Goal: Information Seeking & Learning: Find specific page/section

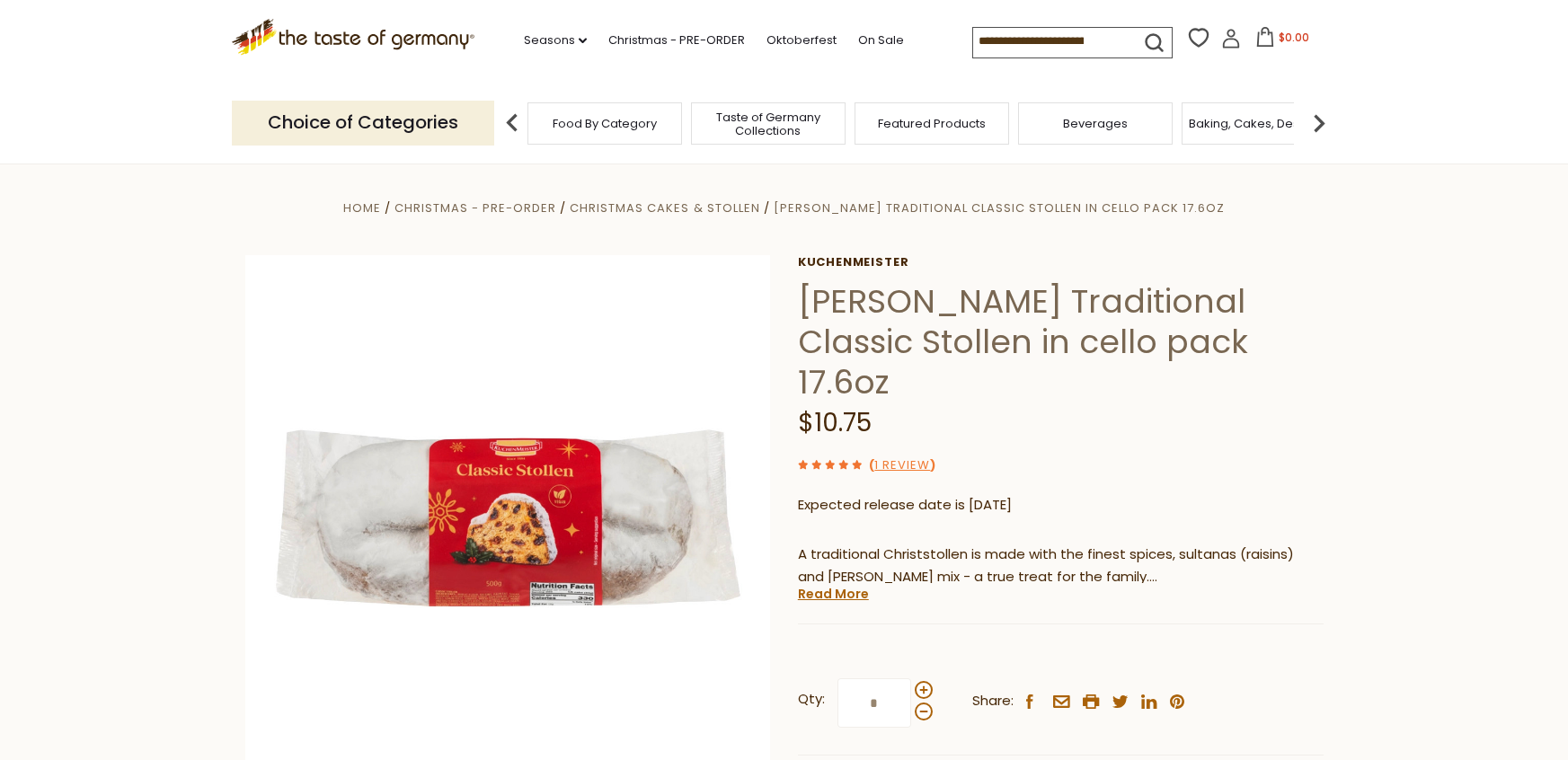
click at [514, 118] on img at bounding box center [512, 123] width 36 height 36
click at [561, 123] on span "Food By Category" at bounding box center [604, 124] width 104 height 13
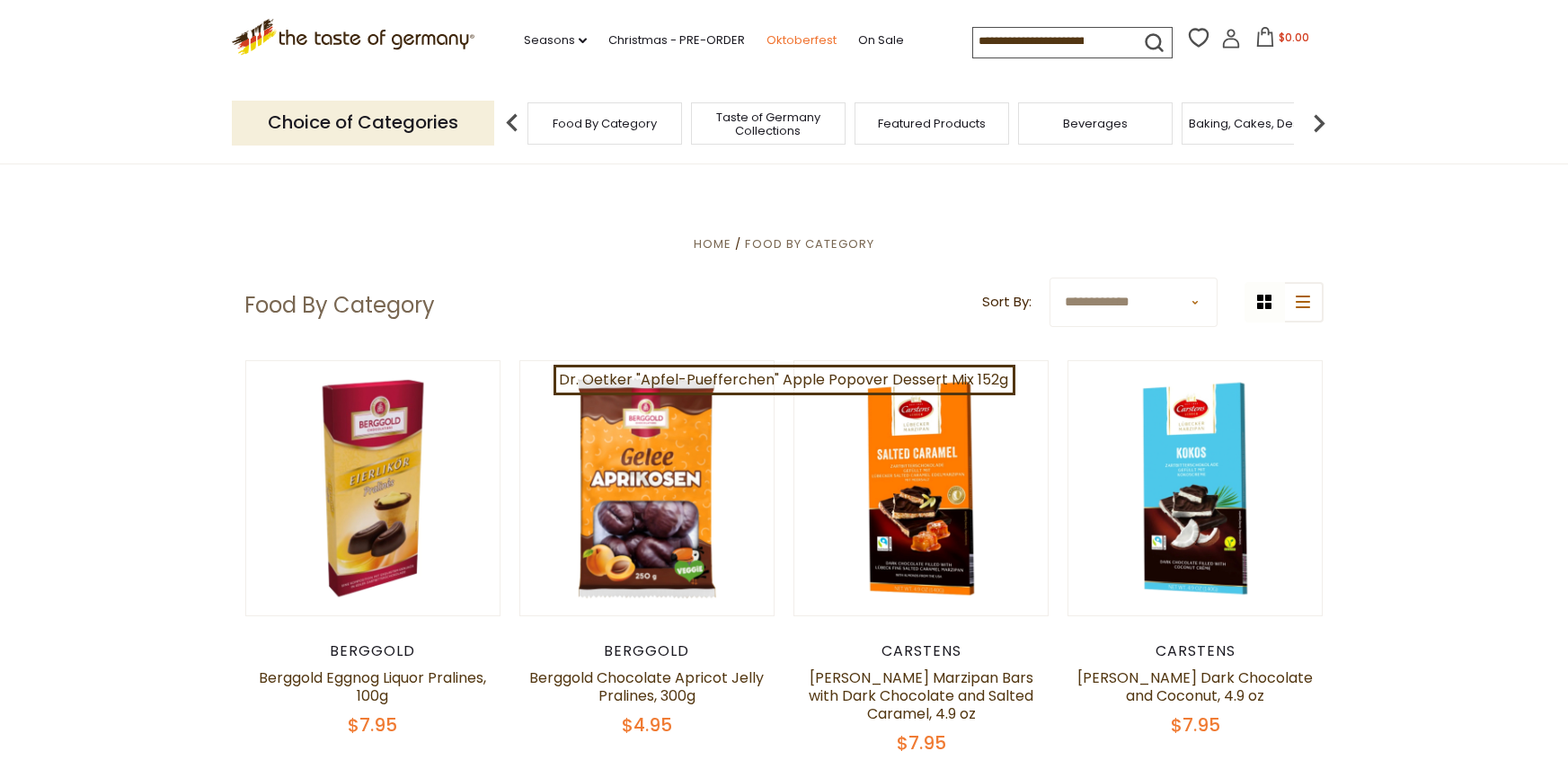
click at [766, 37] on link "Oktoberfest" at bounding box center [801, 40] width 70 height 20
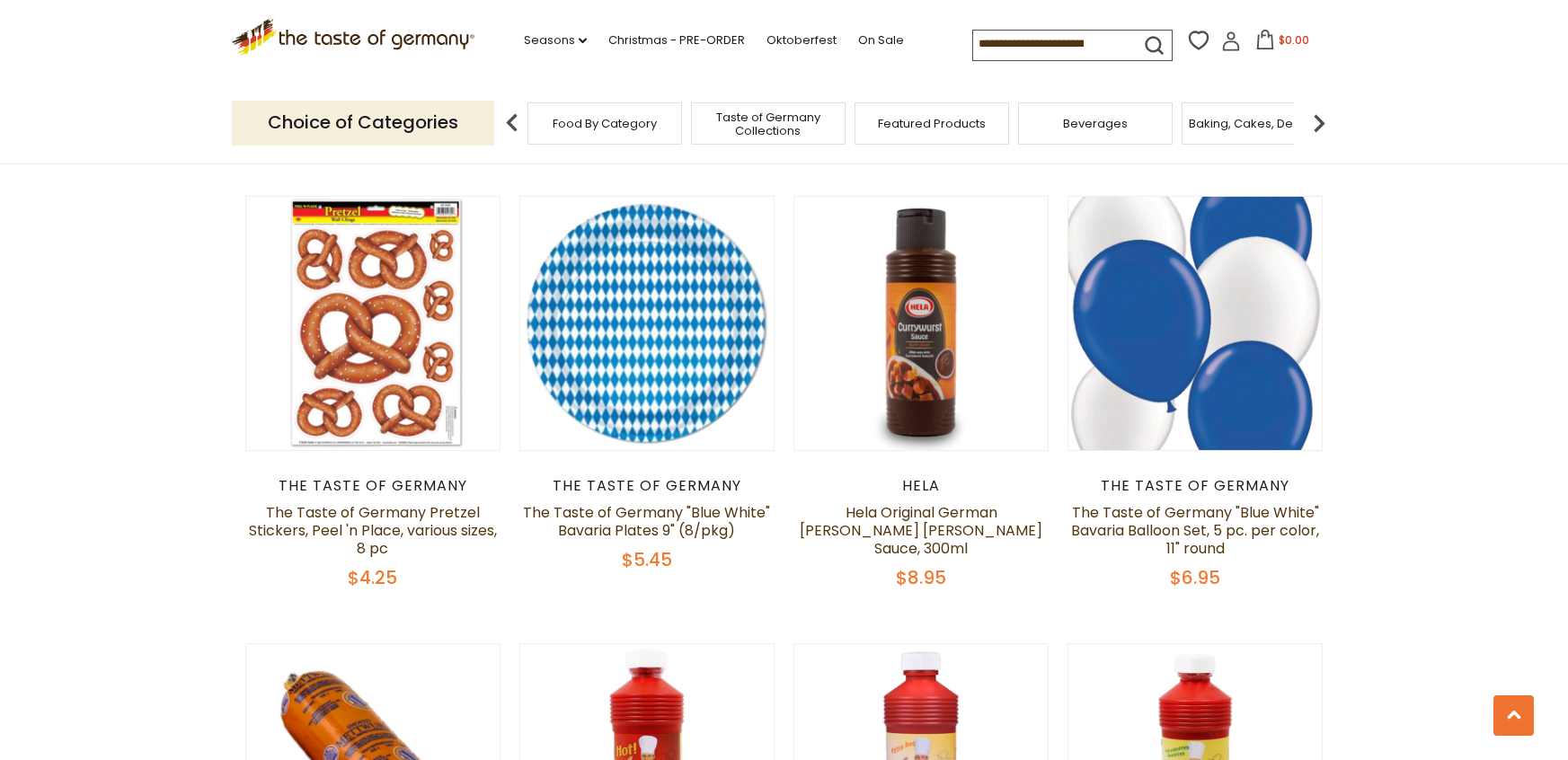
scroll to position [3737, 0]
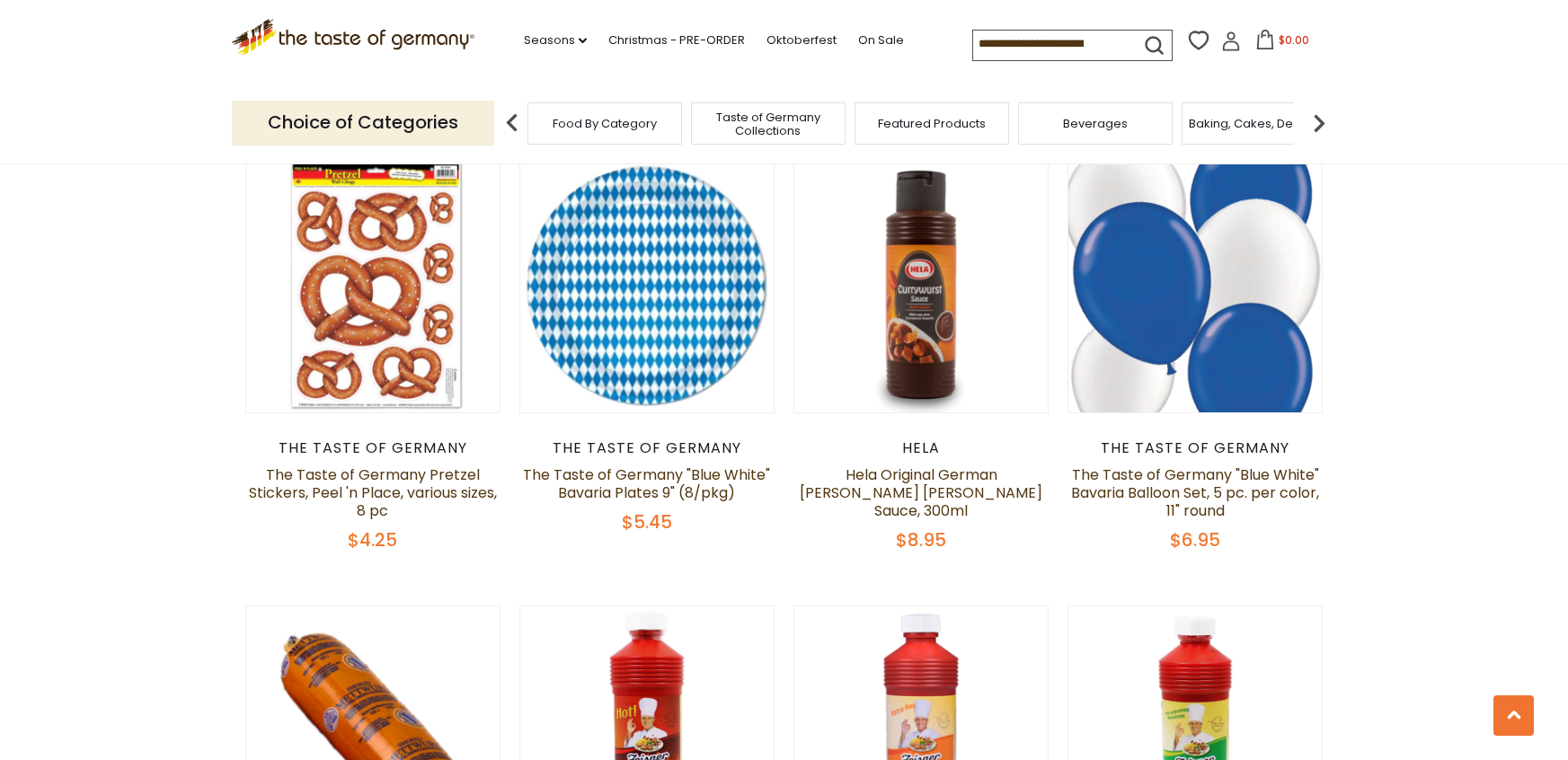
click at [1009, 37] on input at bounding box center [1049, 43] width 152 height 25
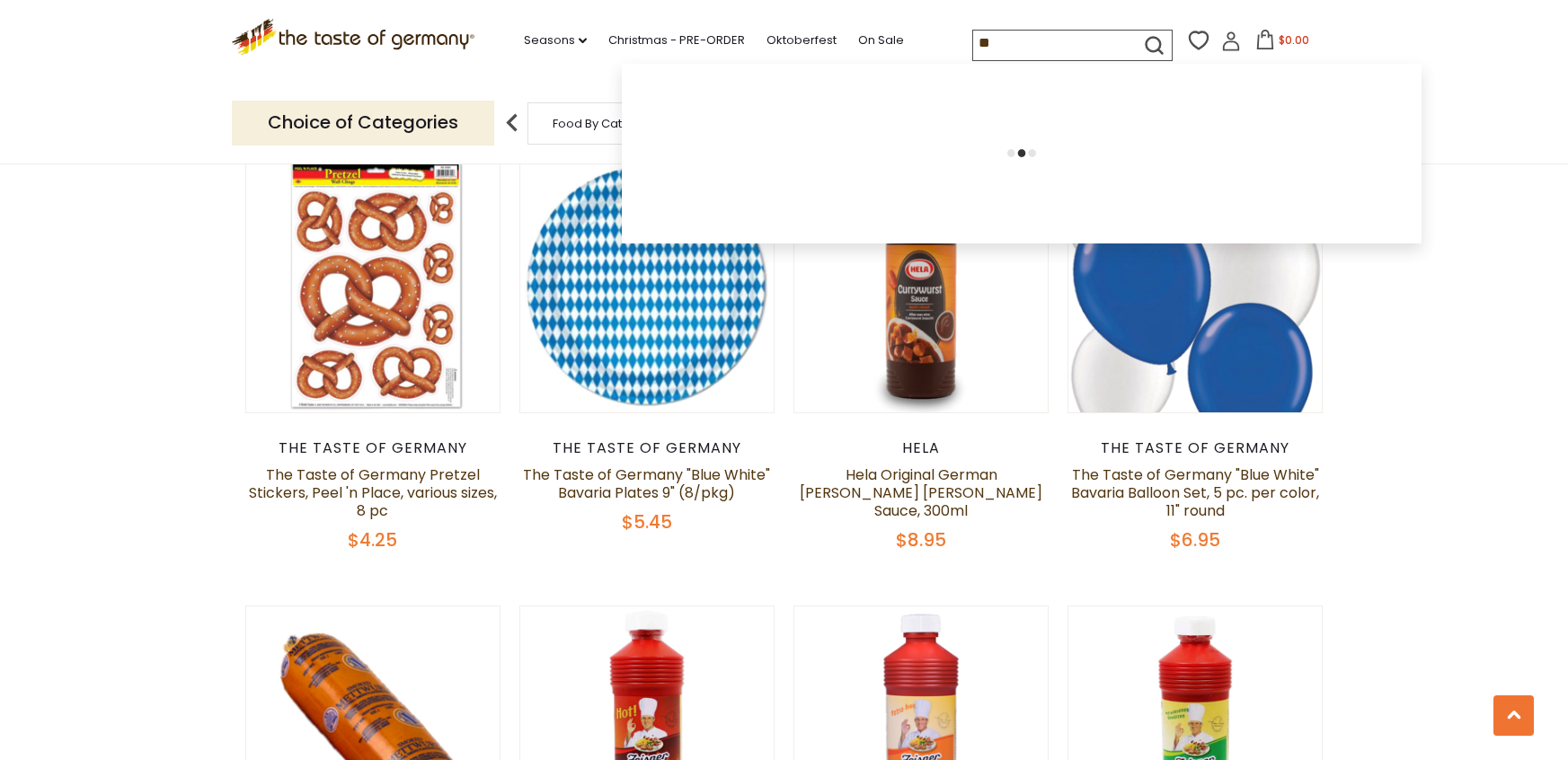
type input "*"
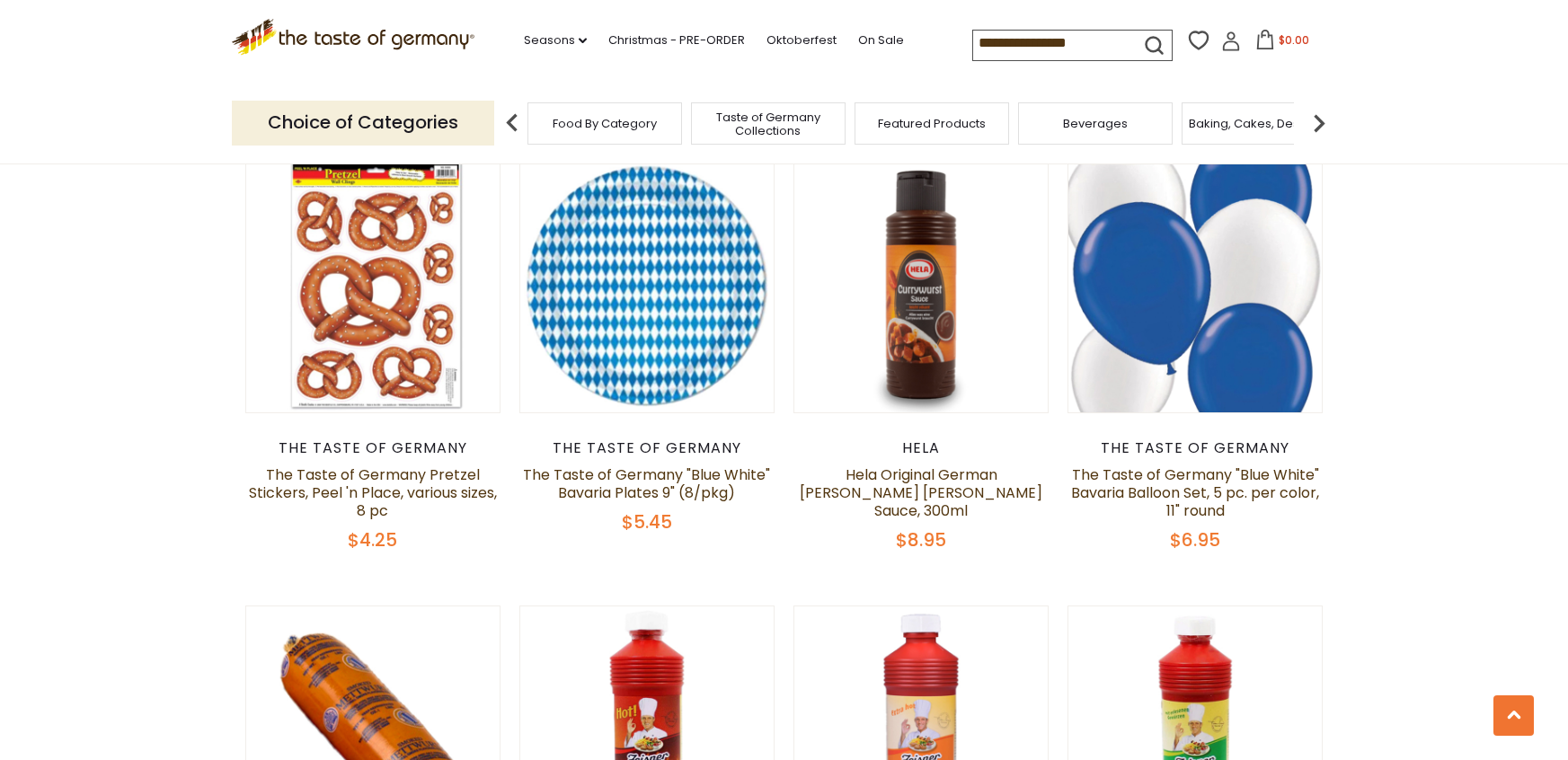
type input "**********"
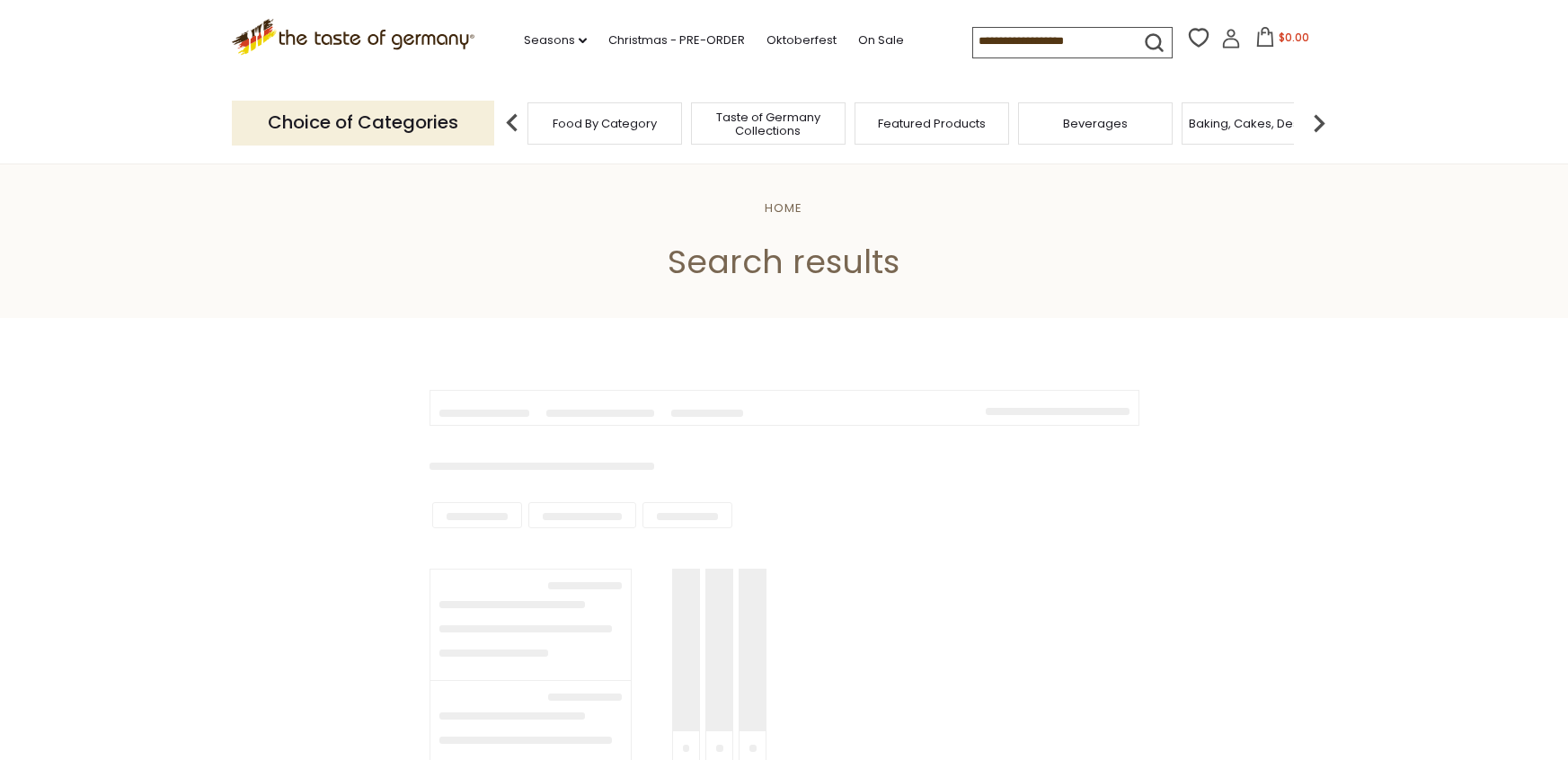
type input "**********"
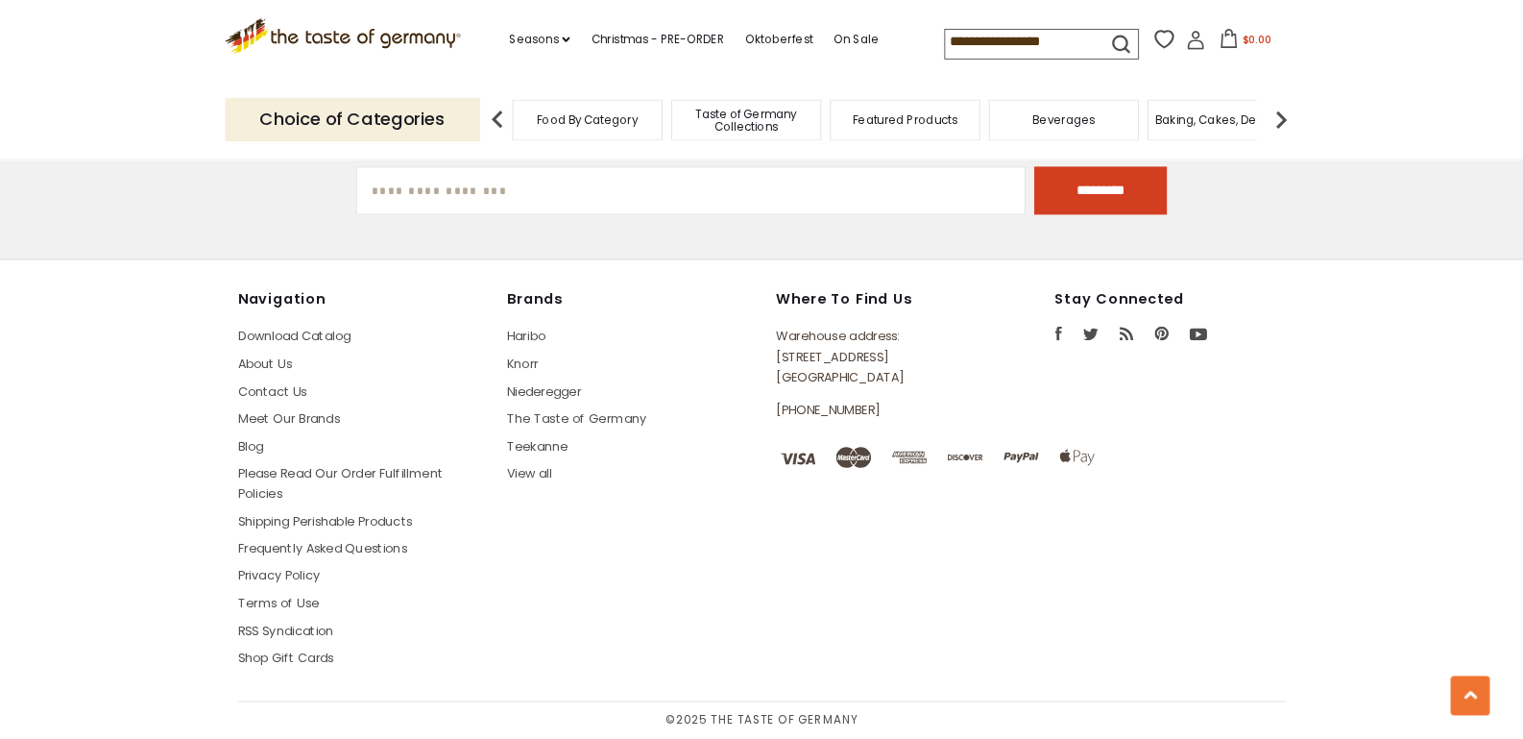
scroll to position [1857, 0]
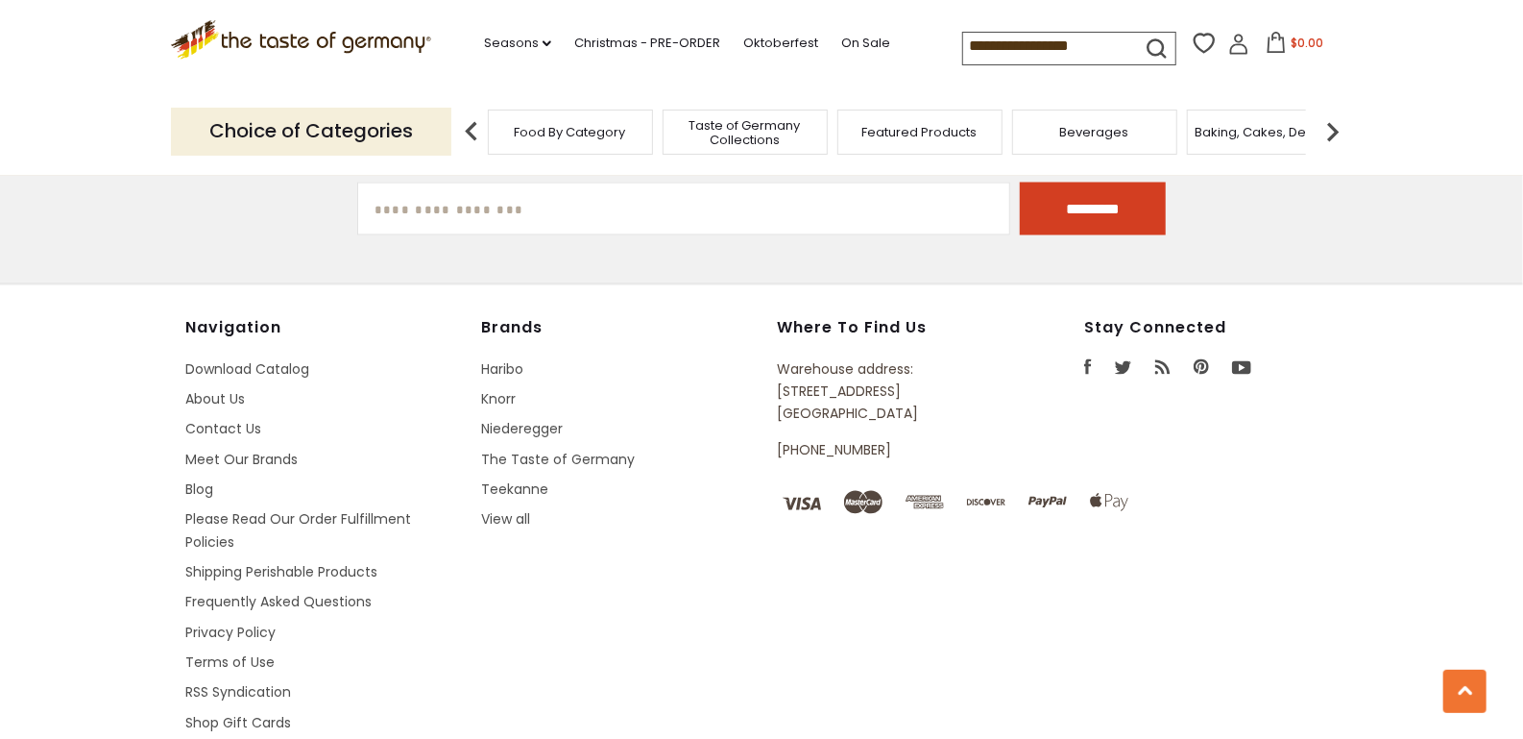
click at [554, 129] on span "Food By Category" at bounding box center [570, 132] width 111 height 14
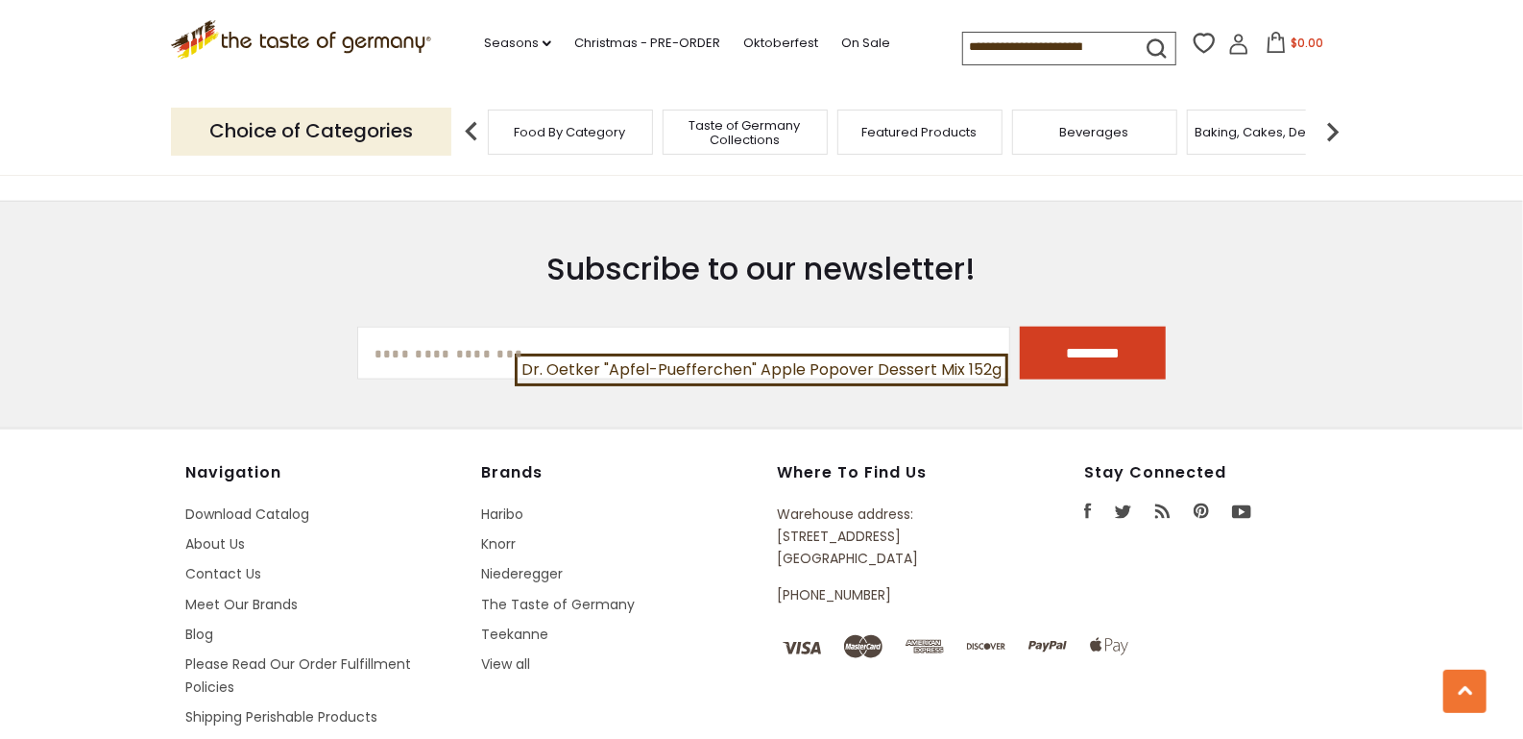
scroll to position [5271, 0]
